Goal: Task Accomplishment & Management: Manage account settings

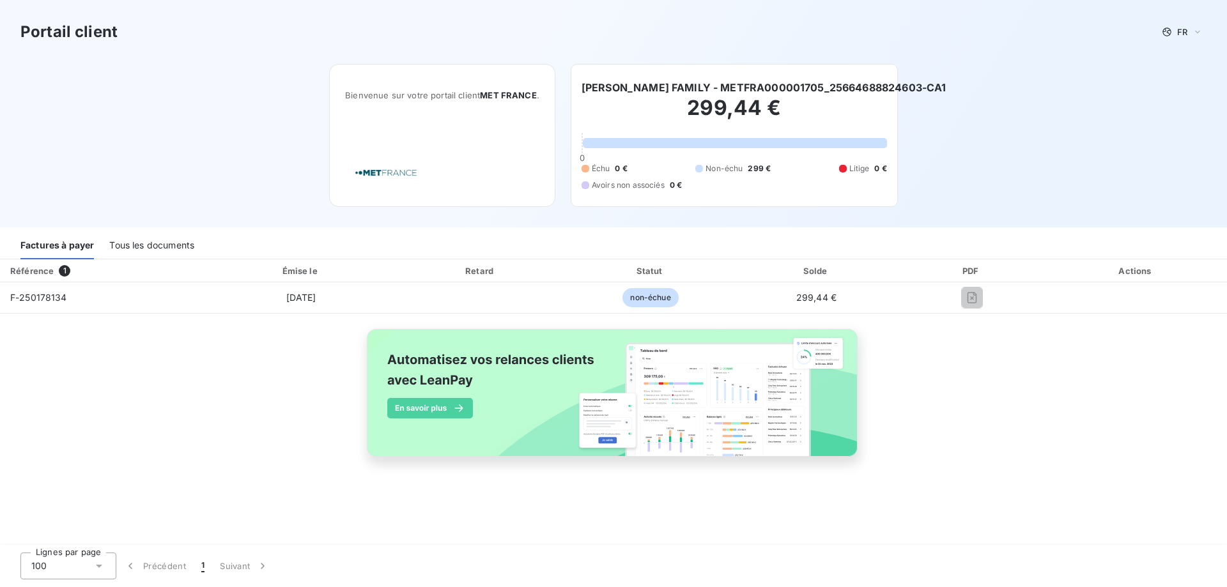
click at [127, 244] on div "Tous les documents" at bounding box center [151, 246] width 85 height 27
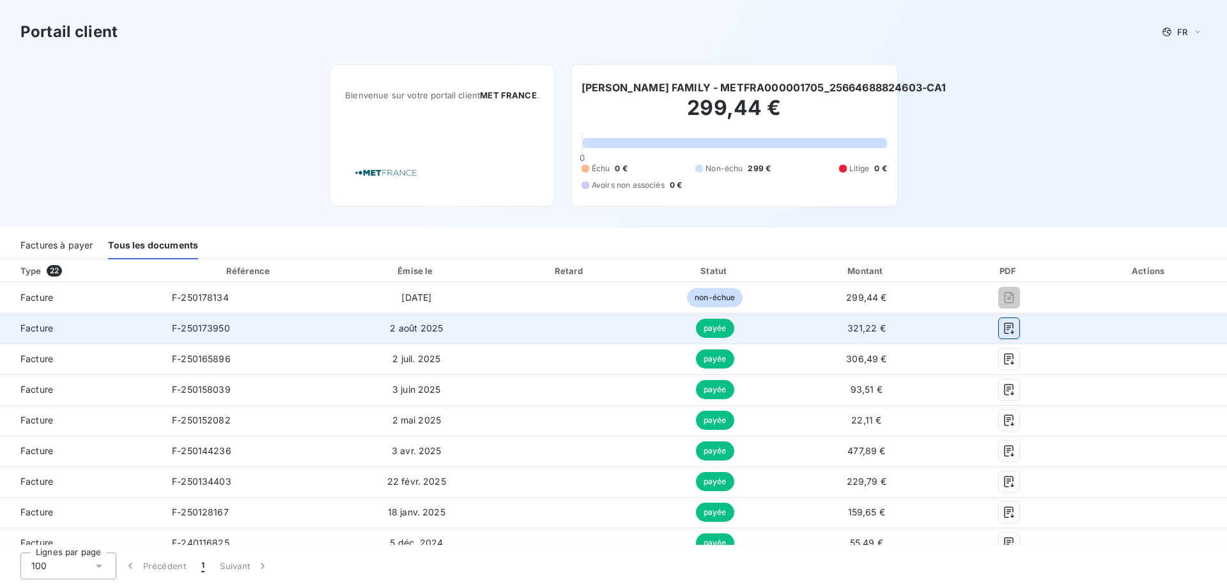
click at [1004, 328] on icon "button" at bounding box center [1009, 329] width 10 height 12
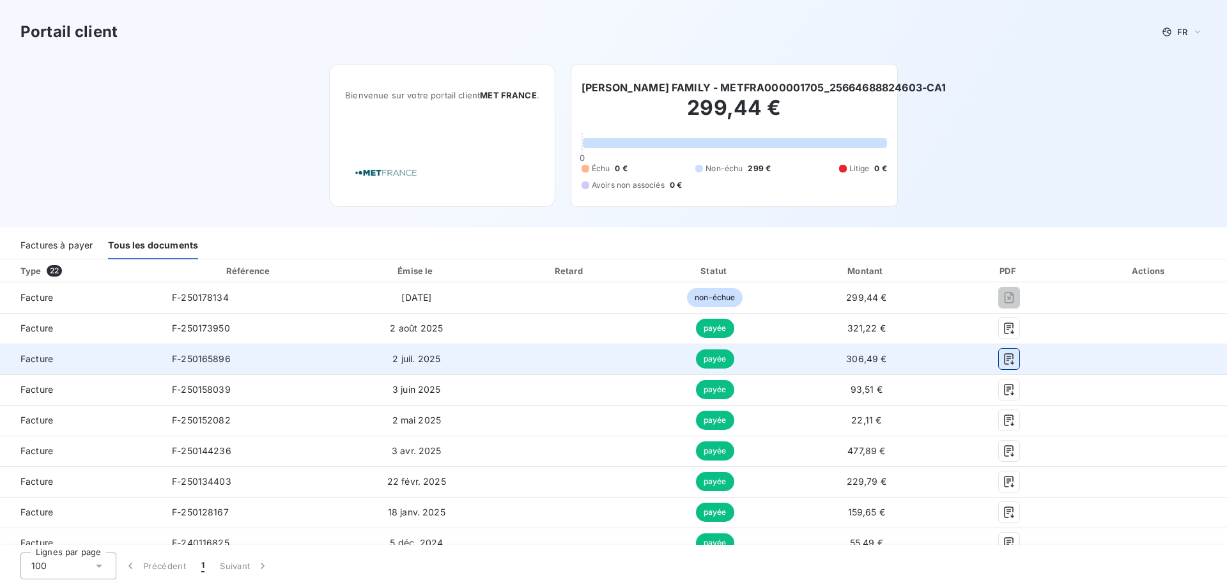
click at [999, 362] on button "button" at bounding box center [1009, 359] width 20 height 20
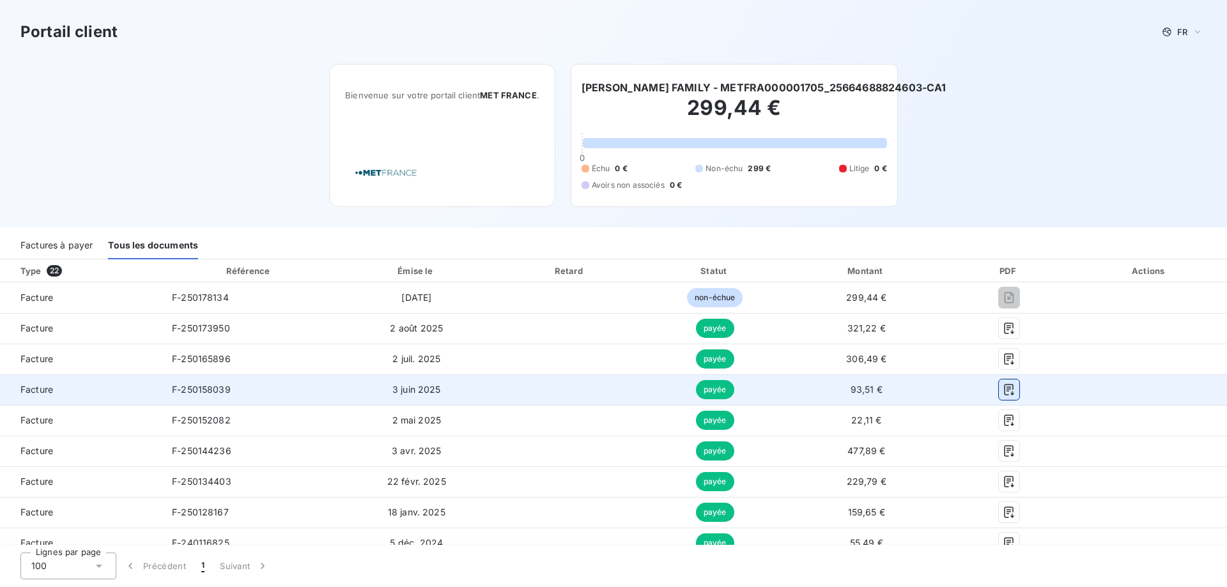
click at [1004, 387] on icon "button" at bounding box center [1009, 390] width 13 height 13
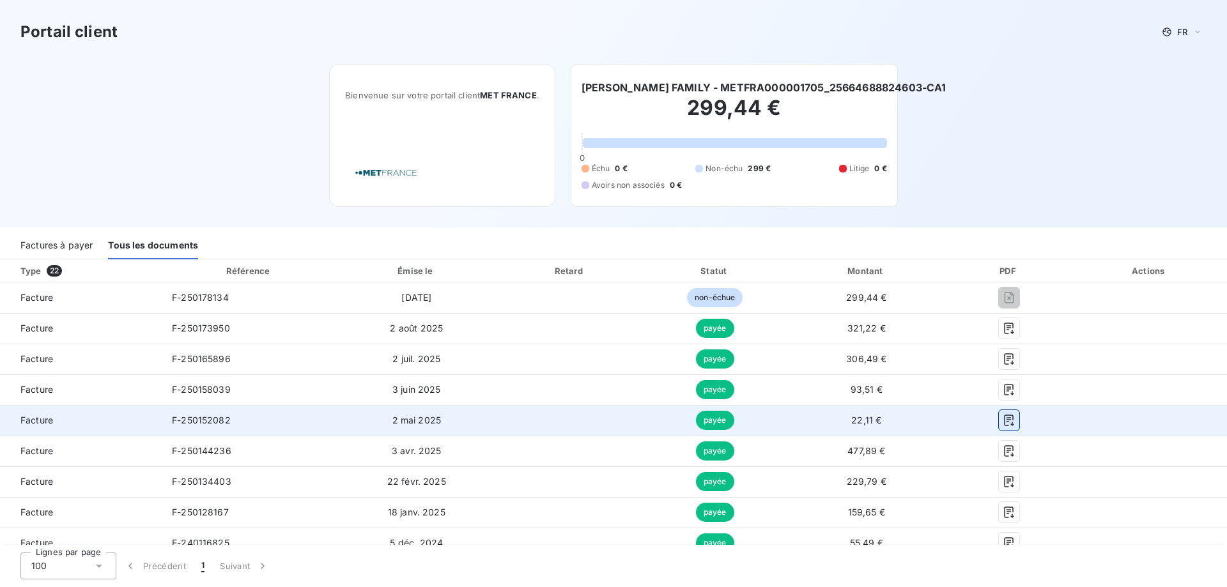
click at [1004, 415] on icon "button" at bounding box center [1009, 421] width 10 height 12
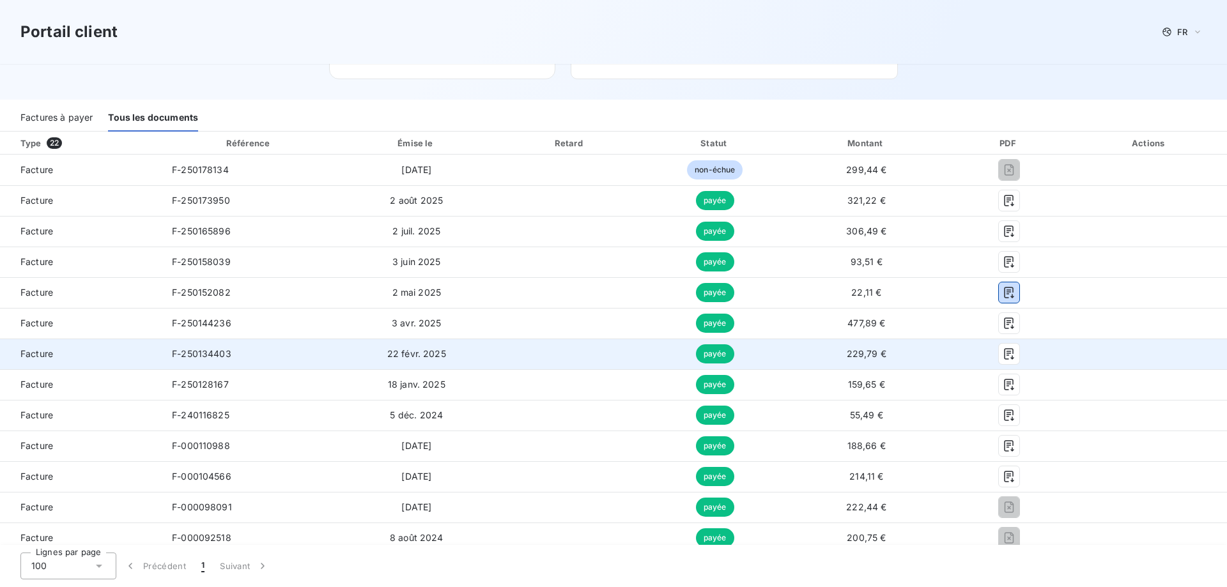
scroll to position [192, 0]
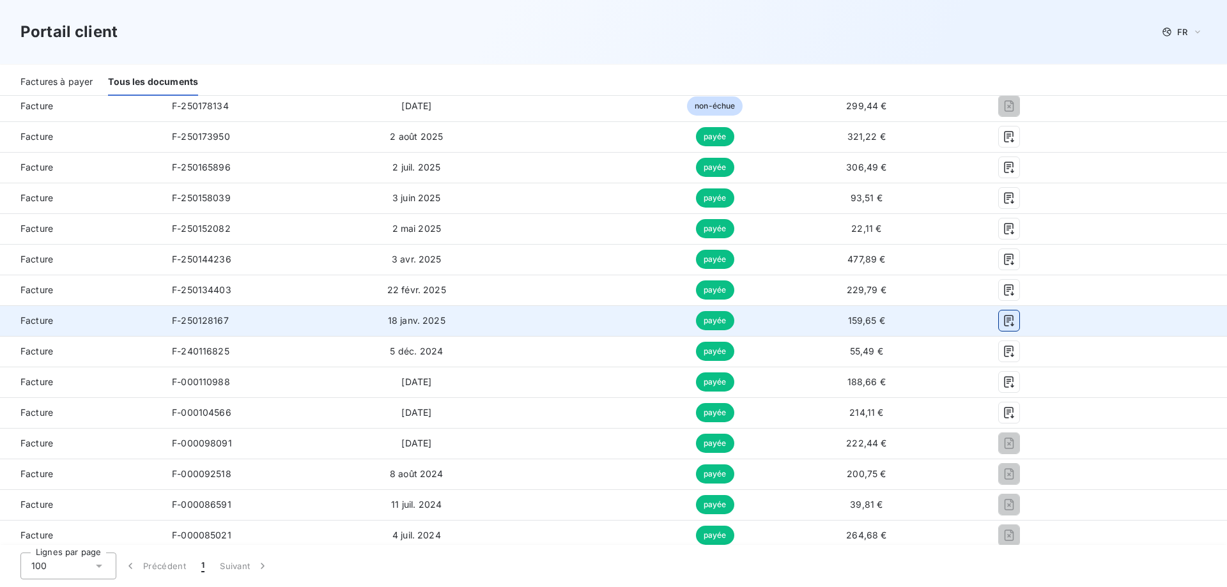
click at [1004, 316] on icon "button" at bounding box center [1009, 320] width 13 height 13
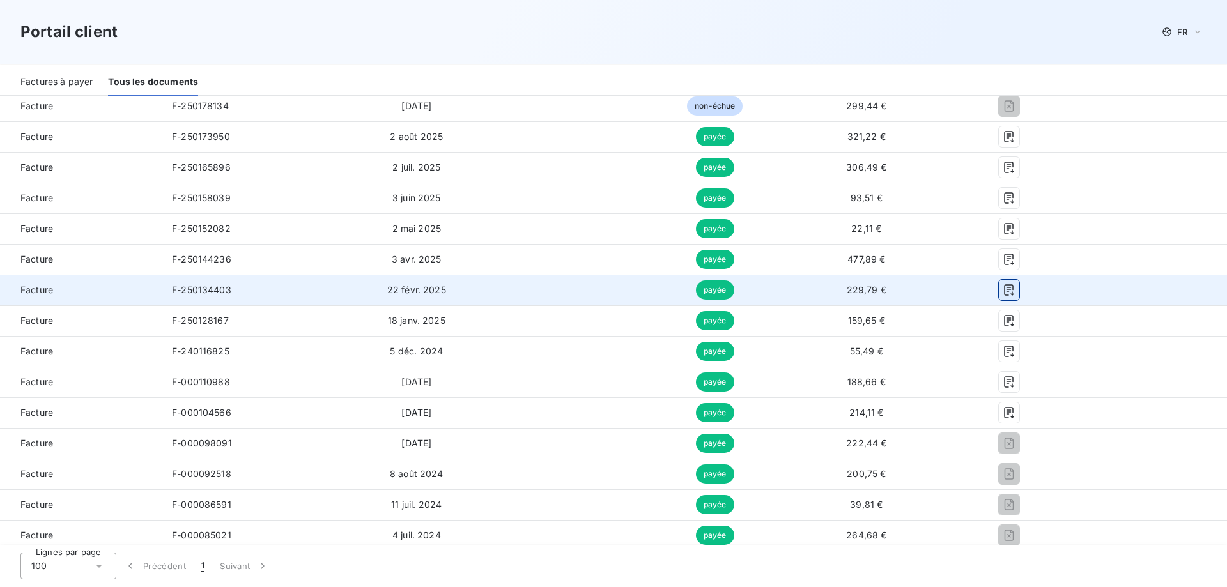
click at [1005, 295] on icon "button" at bounding box center [1009, 290] width 10 height 12
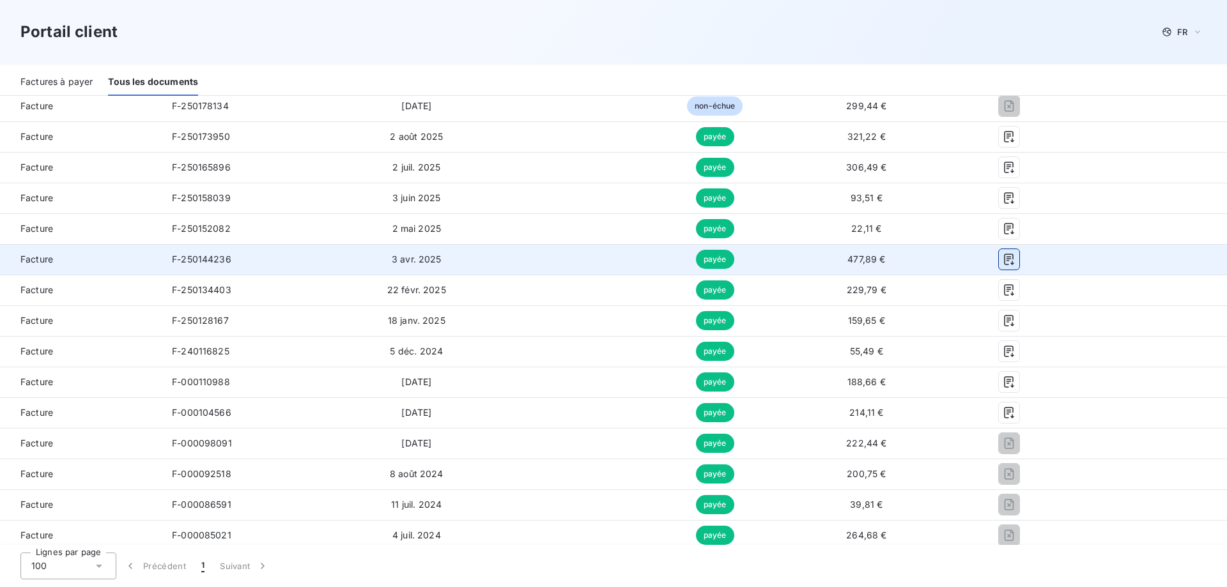
click at [1003, 260] on icon "button" at bounding box center [1009, 259] width 13 height 13
